Goal: Task Accomplishment & Management: Use online tool/utility

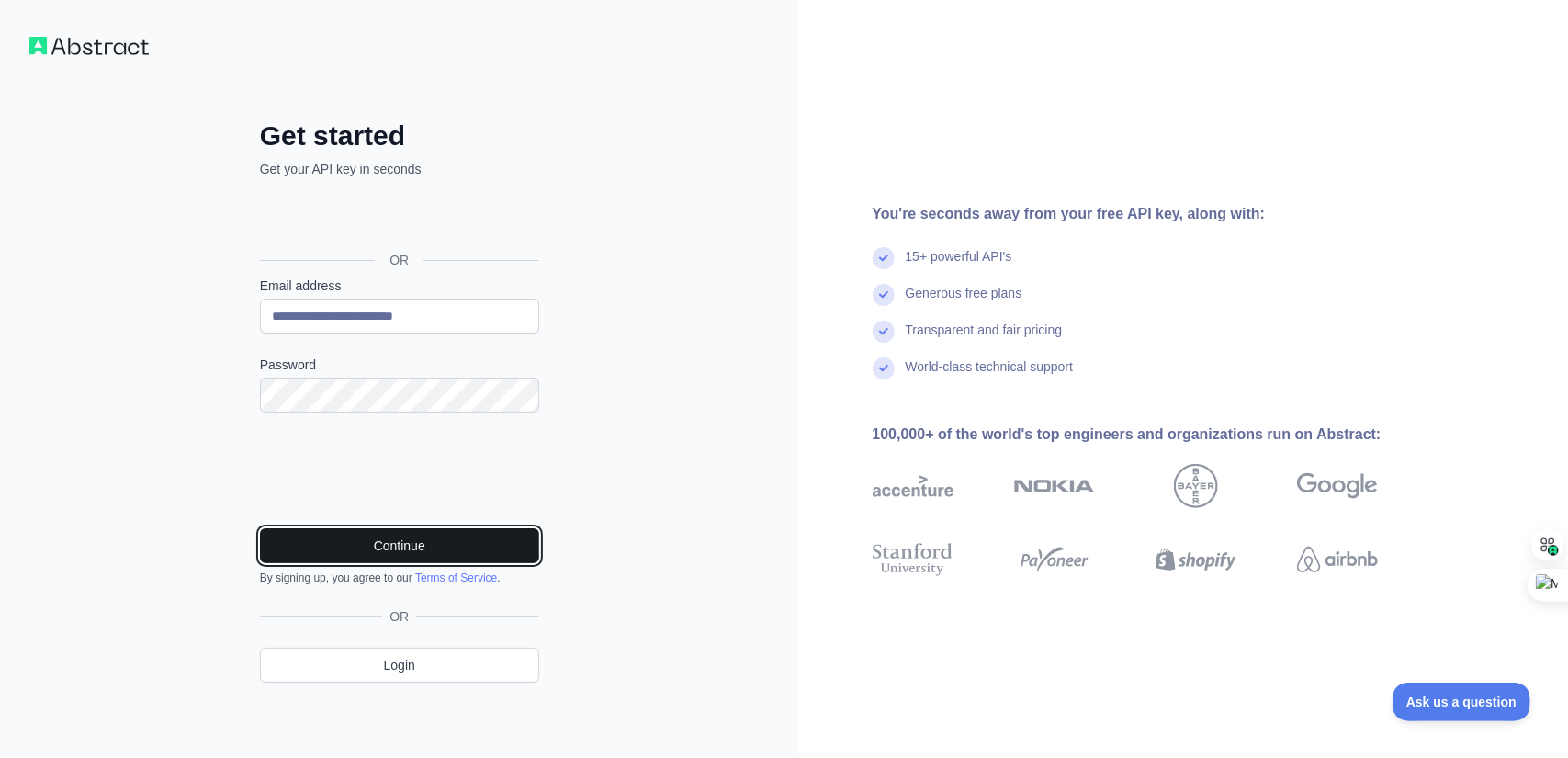
click at [288, 548] on button "Continue" at bounding box center [399, 545] width 279 height 35
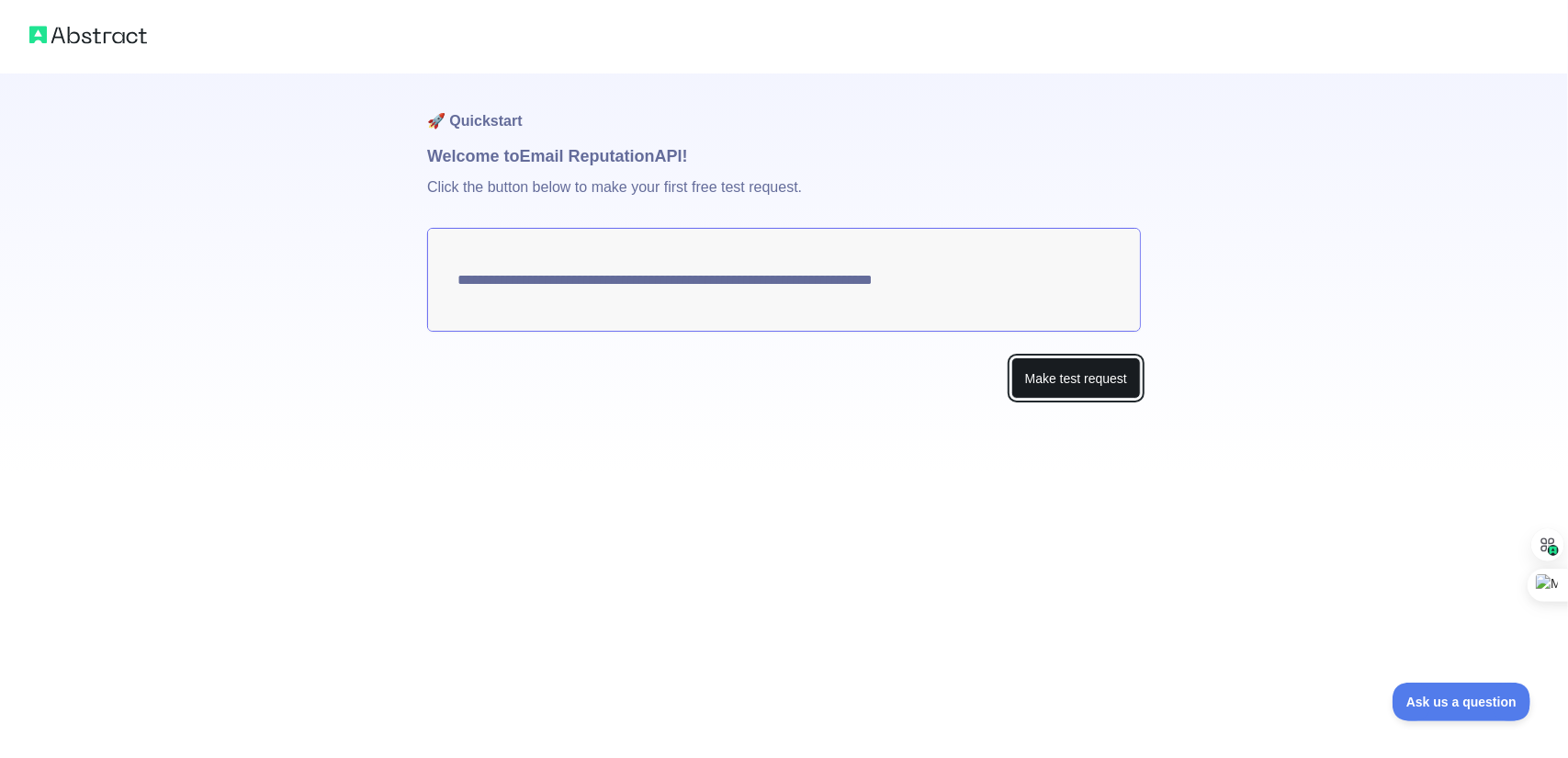
click at [1044, 383] on button "Make test request" at bounding box center [1076, 379] width 129 height 42
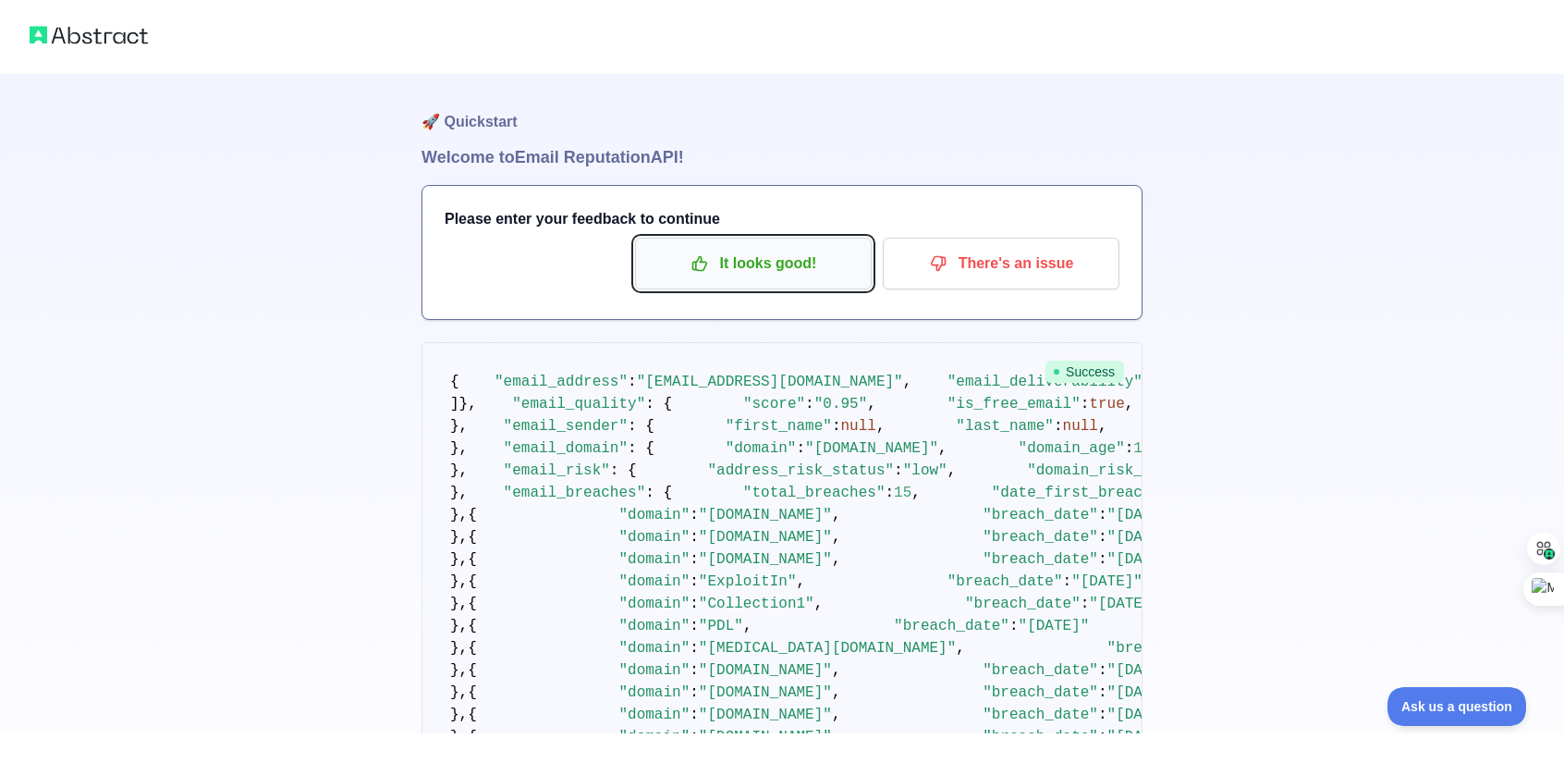
click at [790, 278] on p "It looks good!" at bounding box center [753, 263] width 209 height 31
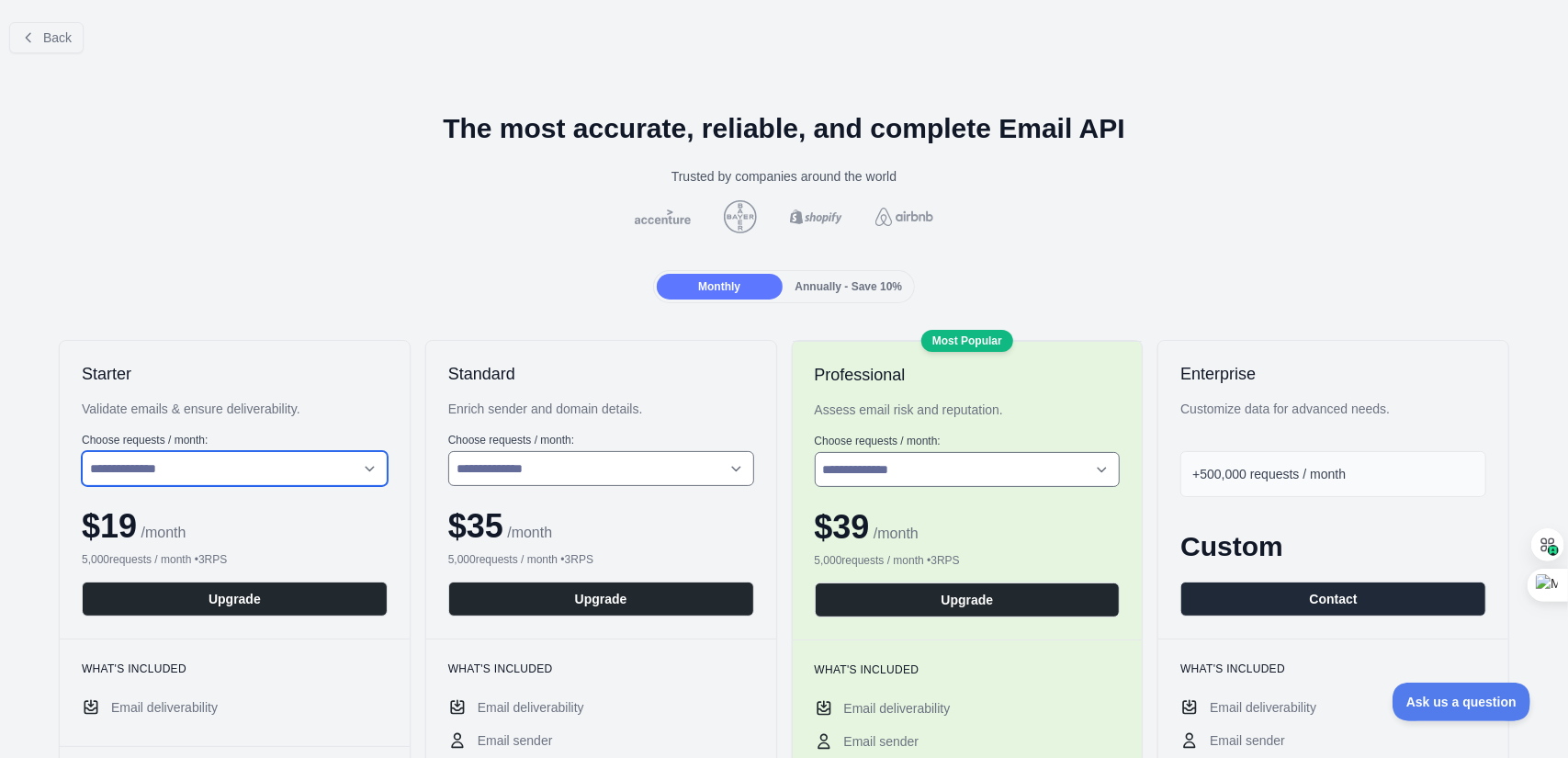
click at [353, 464] on select "**********" at bounding box center [235, 468] width 306 height 35
select select "*"
click at [81, 451] on select "**********" at bounding box center [235, 468] width 306 height 35
click at [52, 36] on span "Back" at bounding box center [57, 38] width 29 height 15
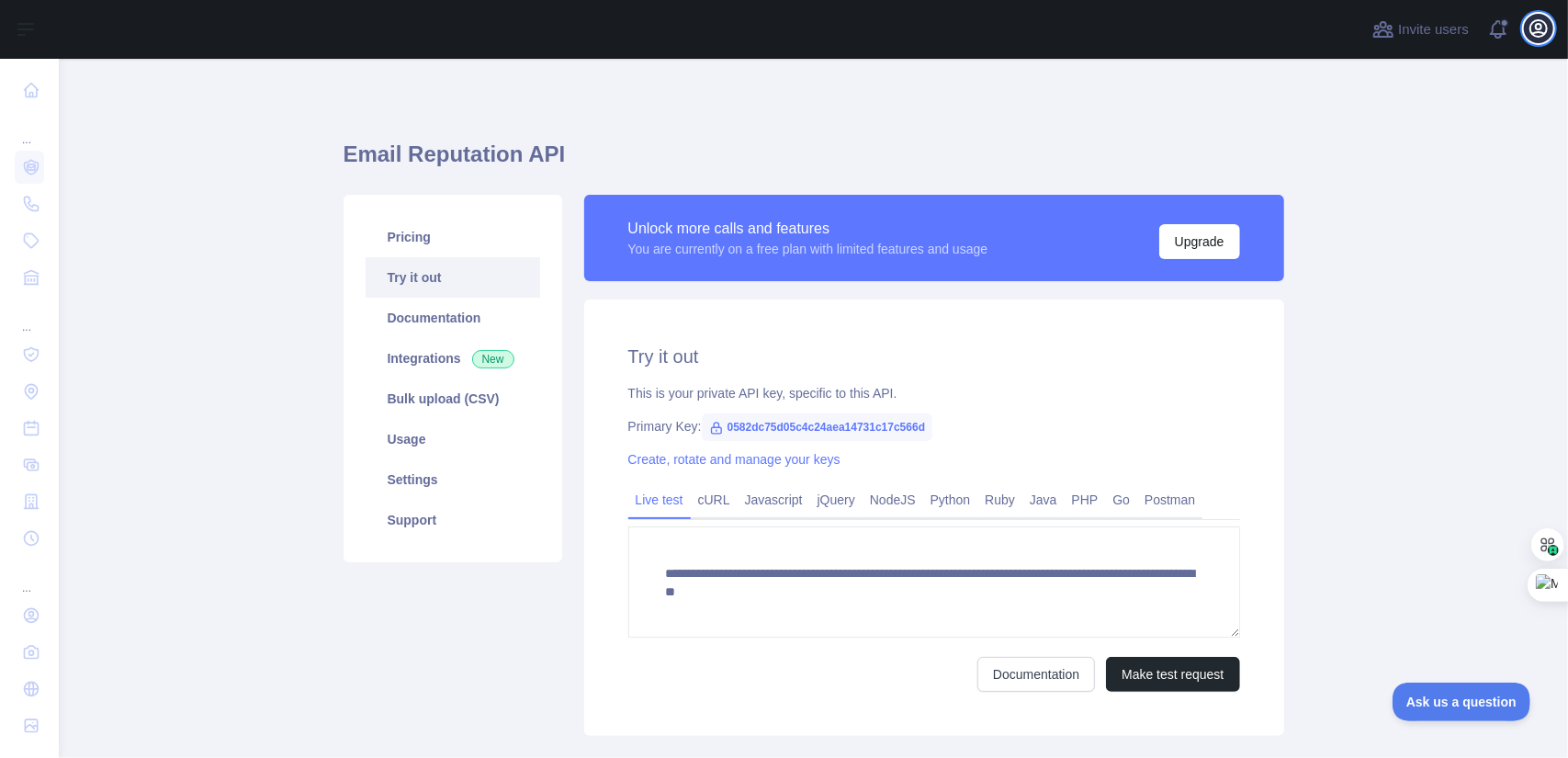
click at [1546, 30] on icon "button" at bounding box center [1538, 28] width 17 height 17
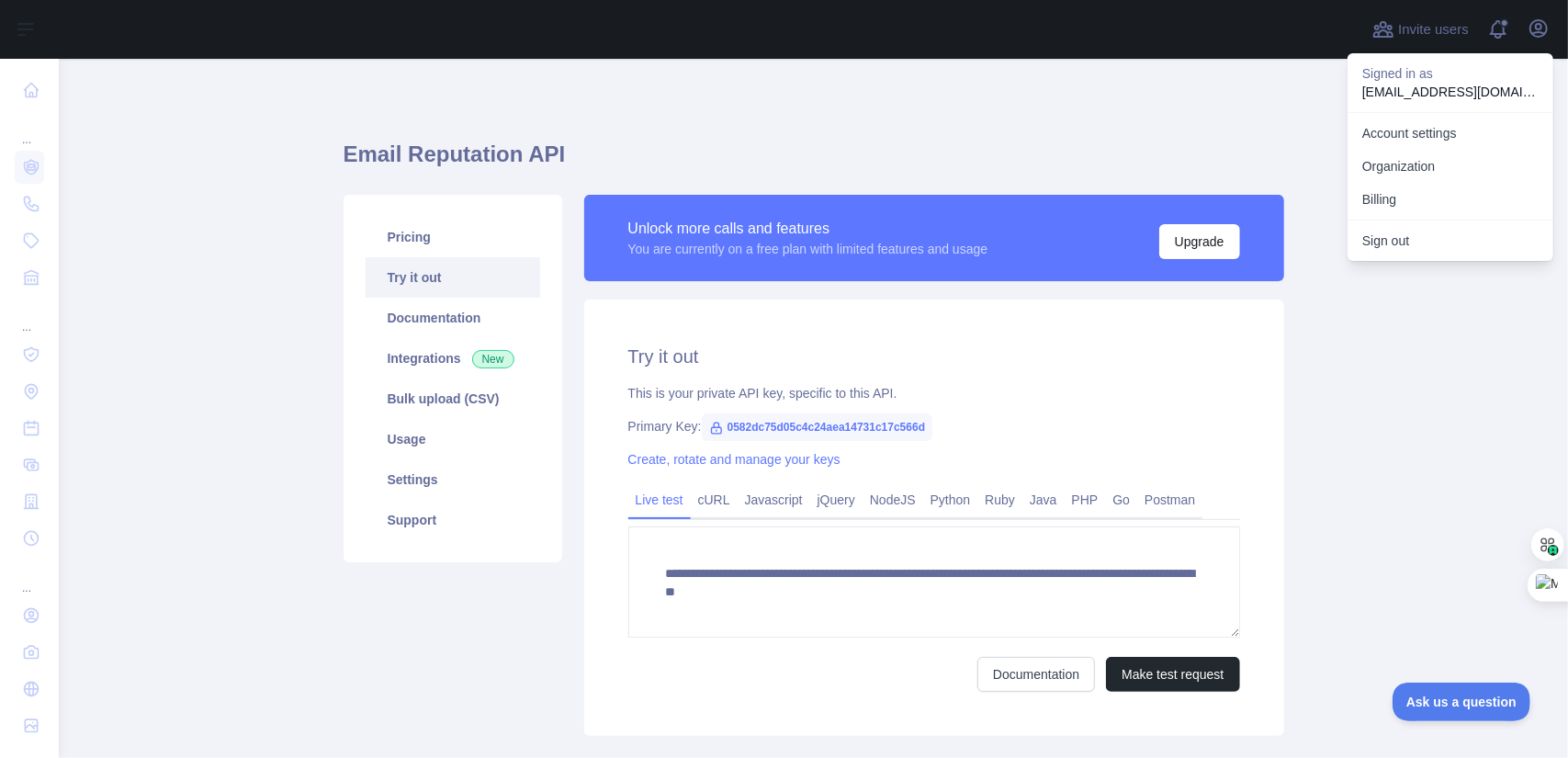
click at [1363, 256] on div "Sign out" at bounding box center [1450, 240] width 206 height 42
click at [1369, 238] on button "Sign out" at bounding box center [1450, 240] width 206 height 33
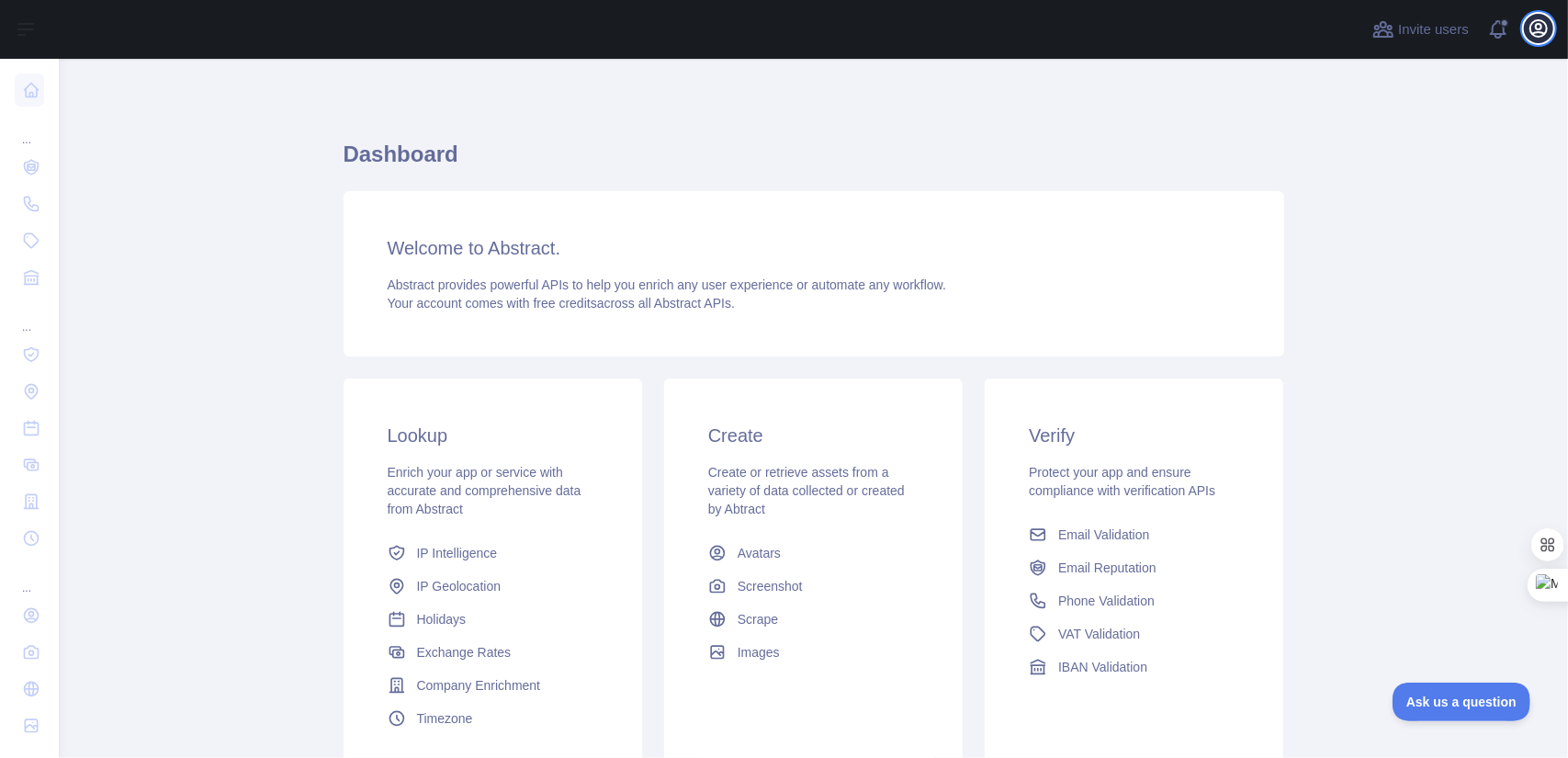
click at [1537, 24] on icon "button" at bounding box center [1538, 28] width 17 height 17
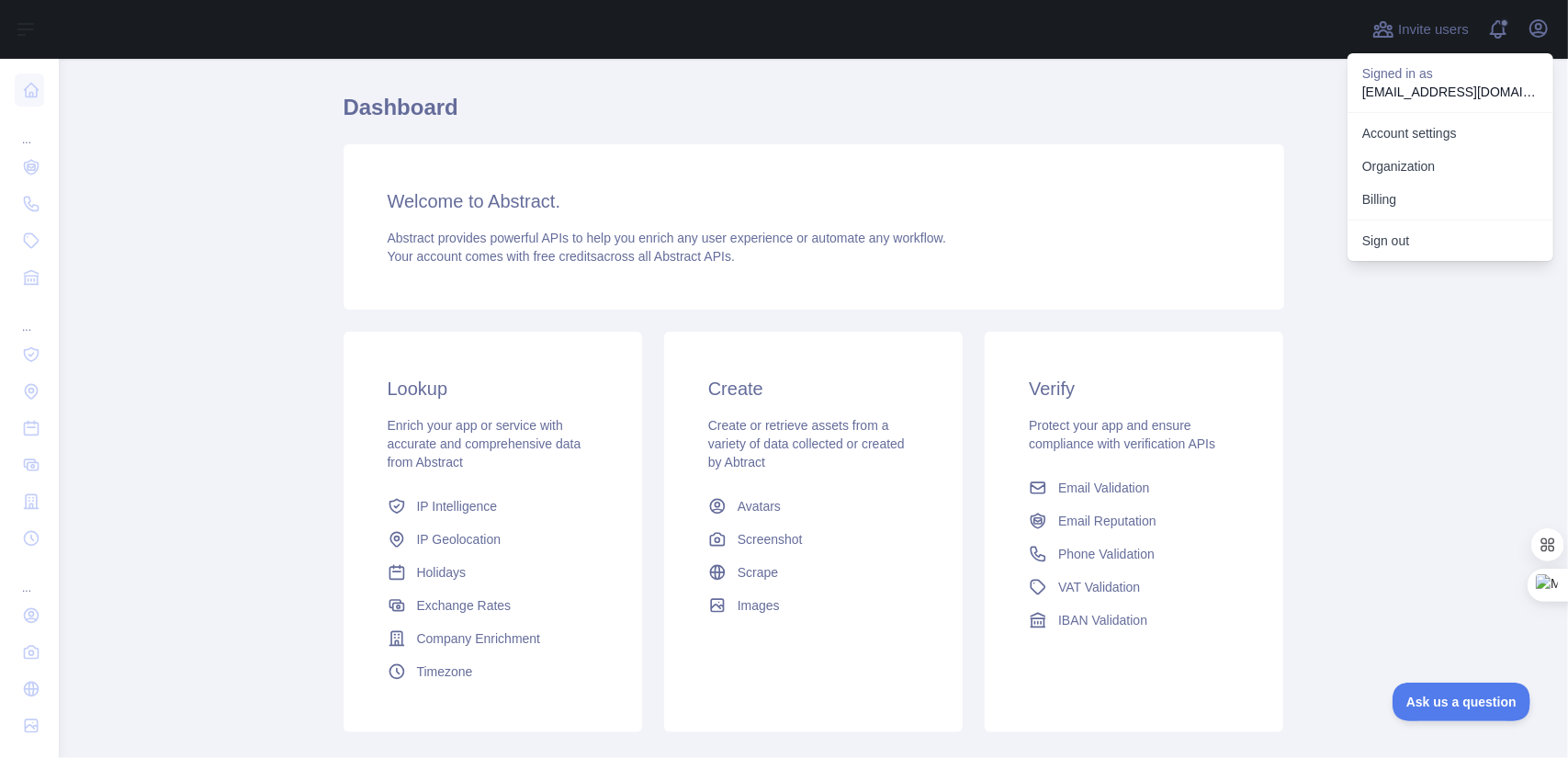
scroll to position [156, 0]
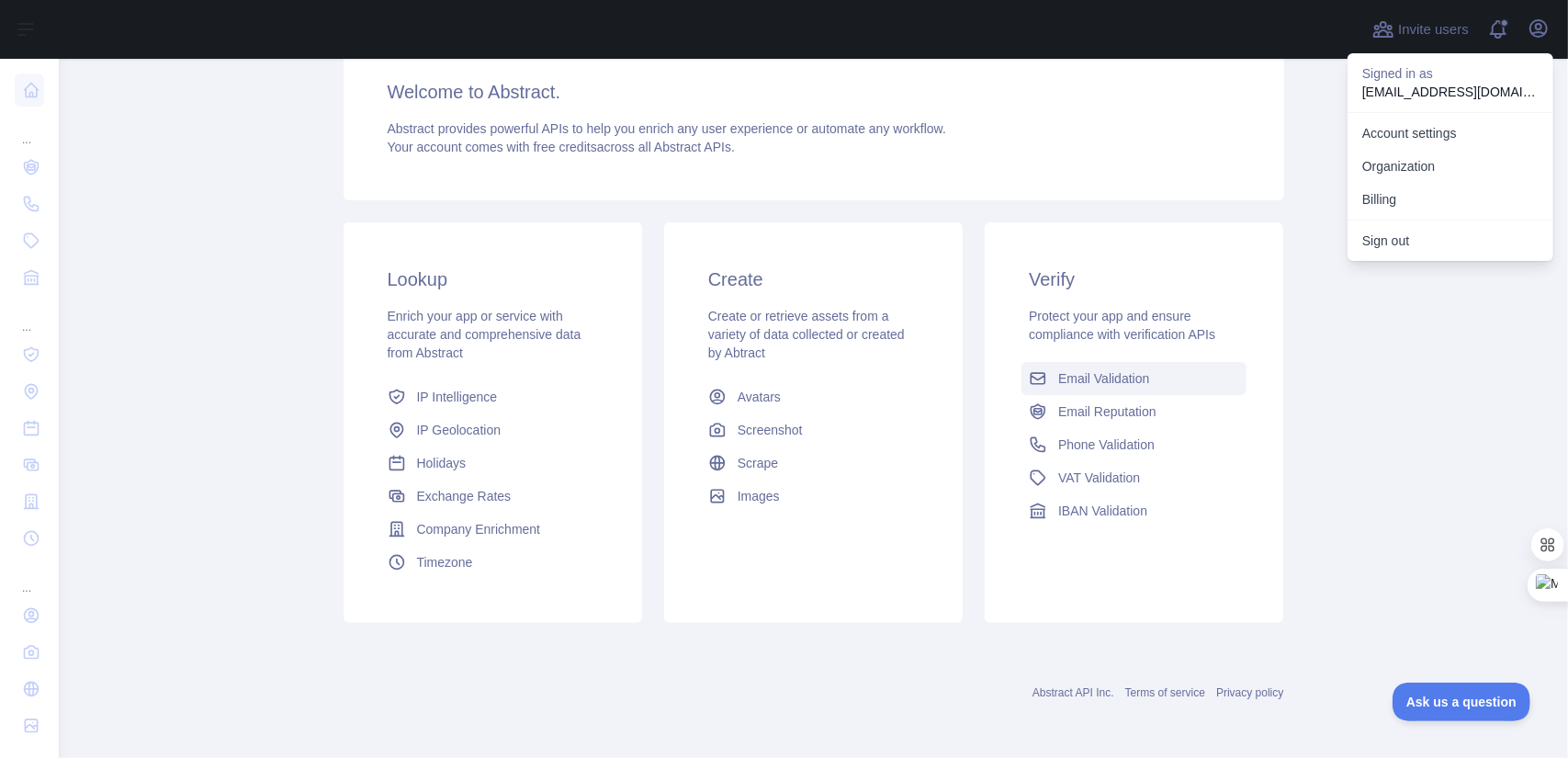
click at [1044, 378] on link "Email Validation" at bounding box center [1134, 378] width 226 height 33
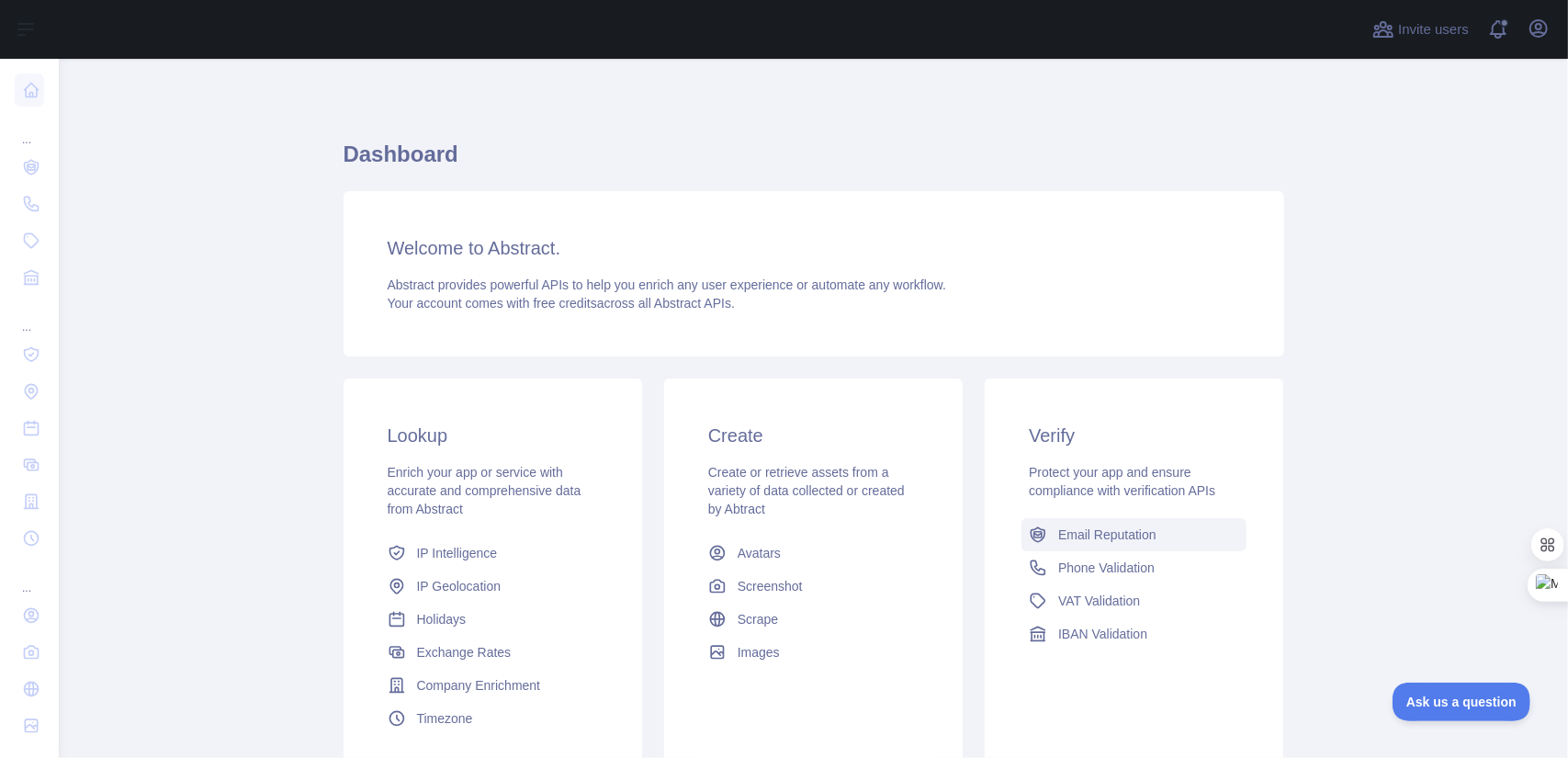
click at [1068, 530] on span "Email Reputation" at bounding box center [1107, 534] width 98 height 18
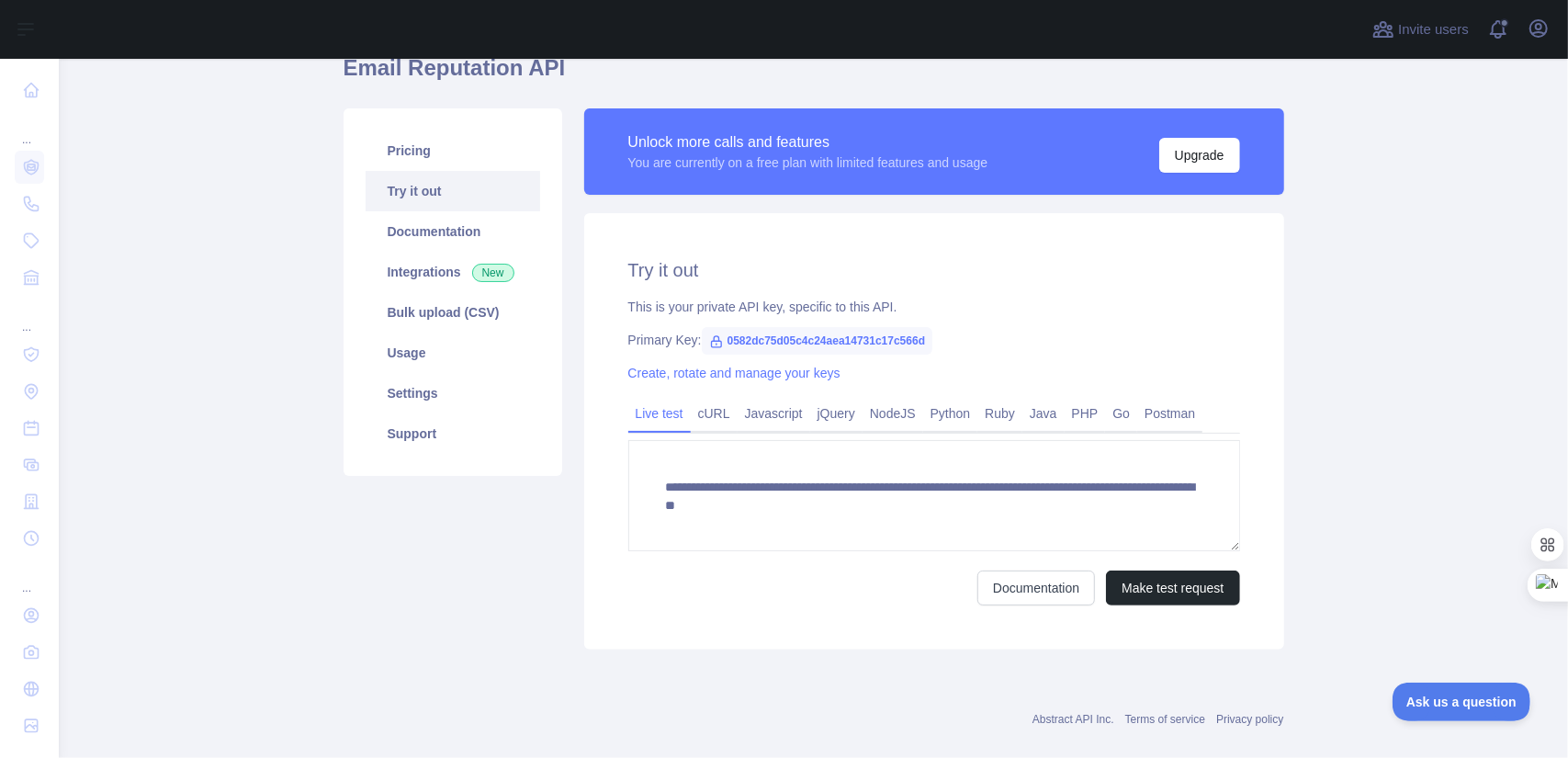
scroll to position [91, 0]
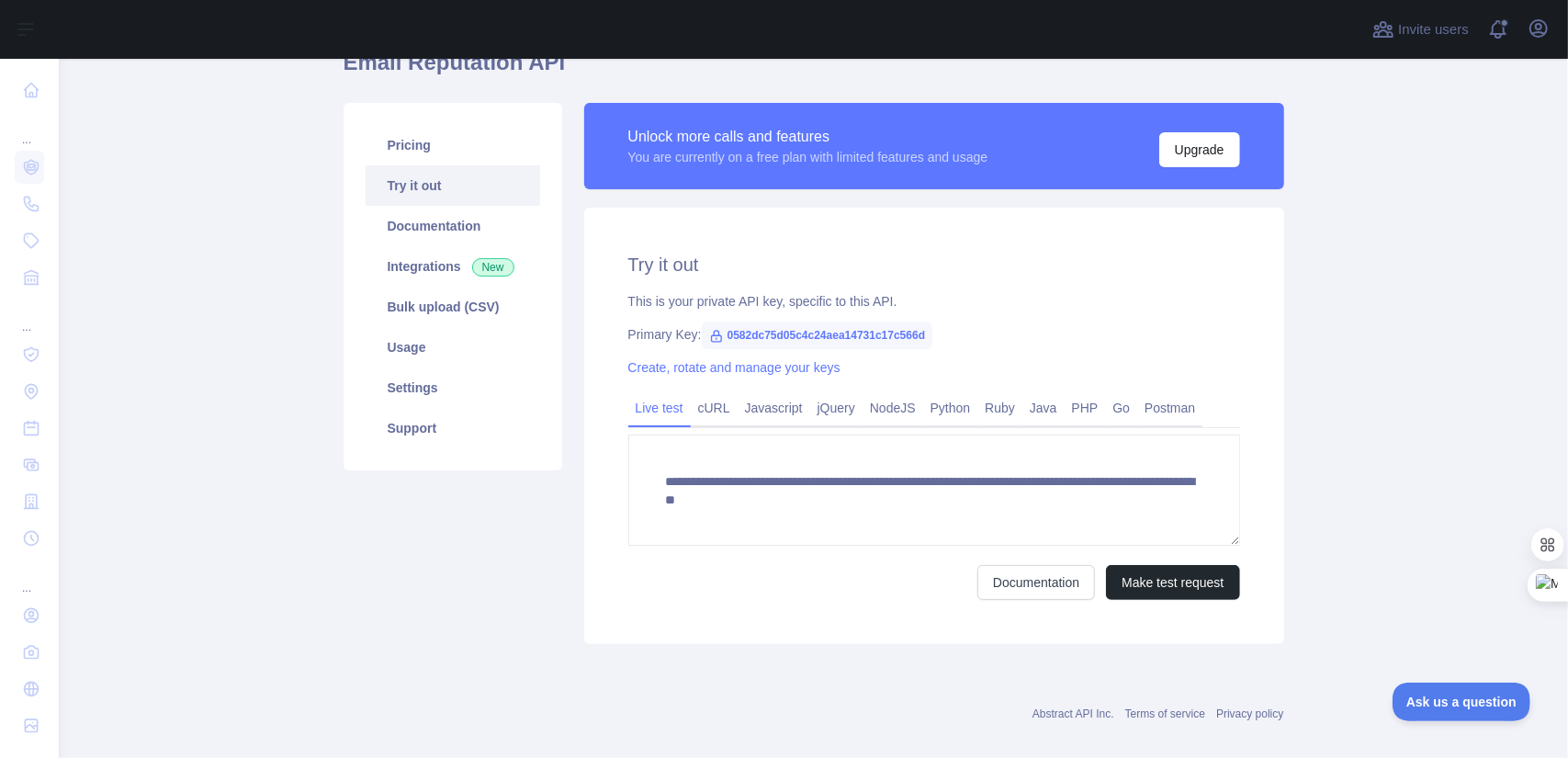
click at [709, 339] on icon at bounding box center [716, 336] width 15 height 15
drag, startPoint x: 714, startPoint y: 333, endPoint x: 917, endPoint y: 333, distance: 203.0
click at [917, 333] on span "0582dc75d05c4c24aea14731c17c566d" at bounding box center [817, 336] width 232 height 28
copy span "0582dc75d05c4c24aea14731c17c566d"
